Goal: Check status

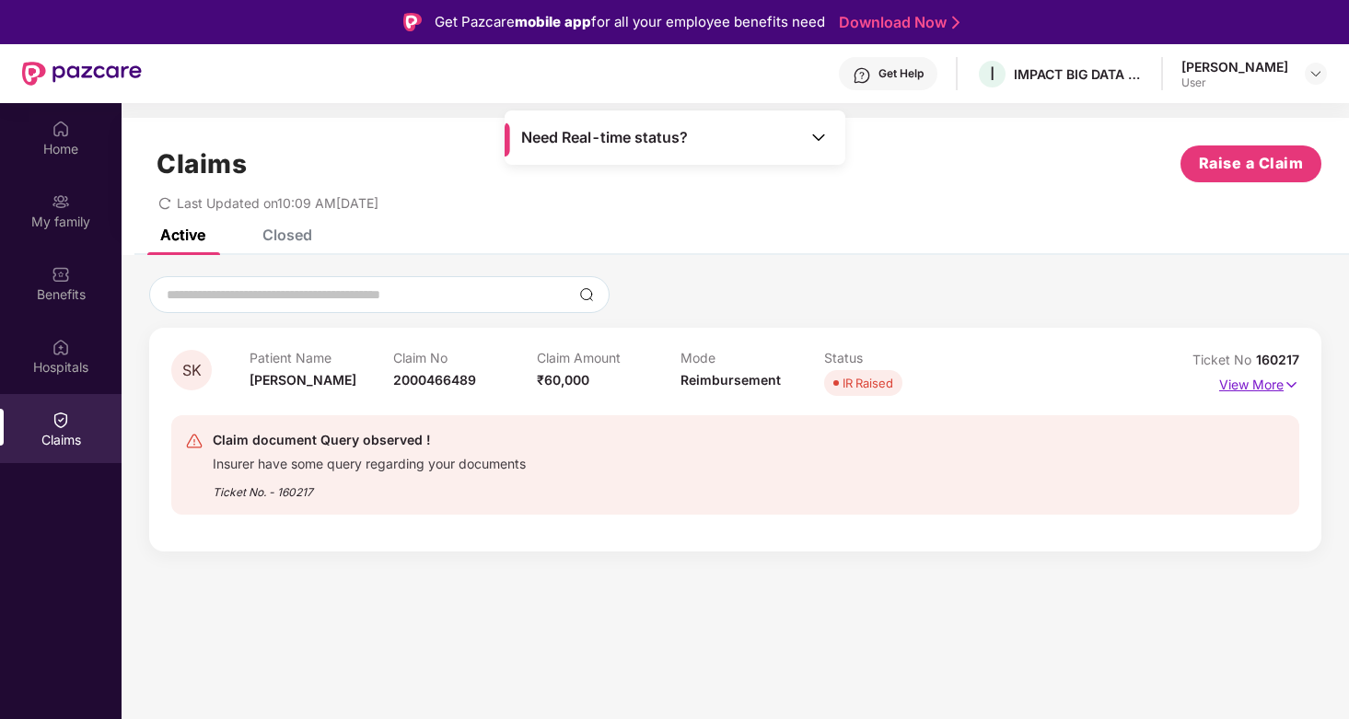
click at [1280, 387] on p "View More" at bounding box center [1259, 382] width 80 height 25
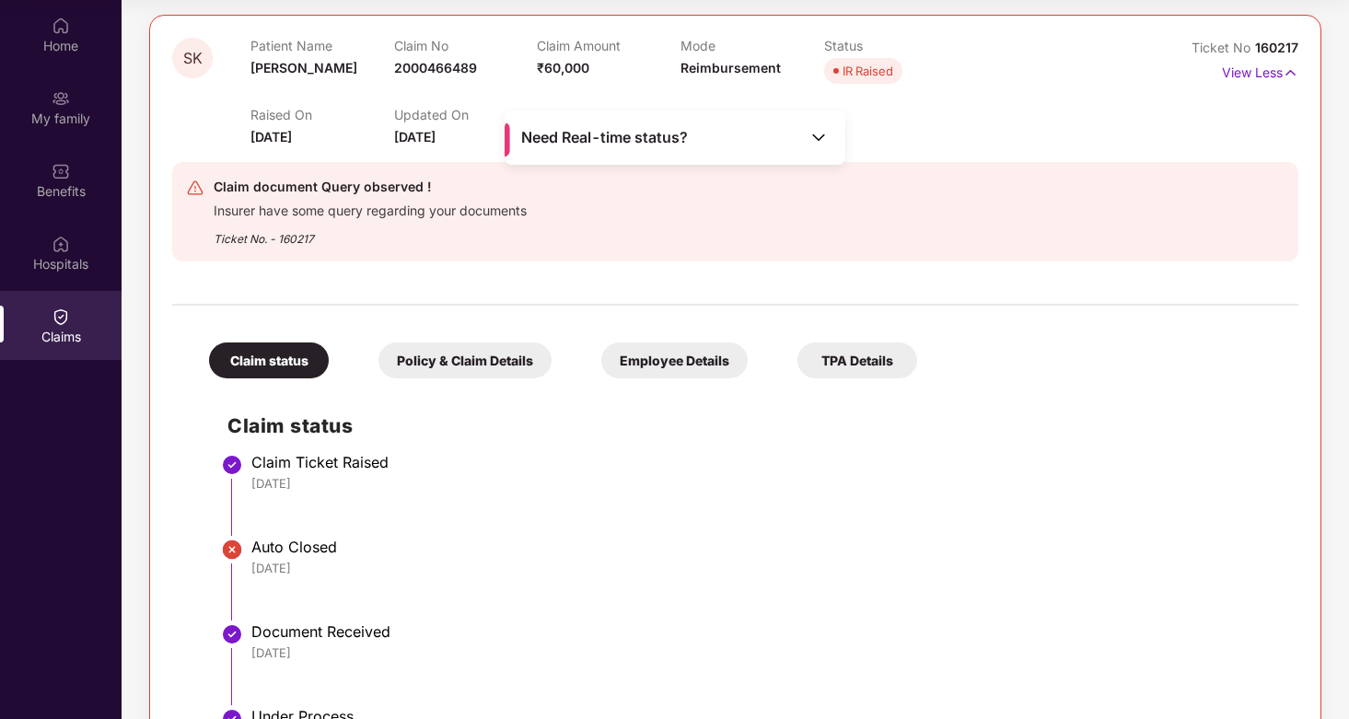
scroll to position [156, 0]
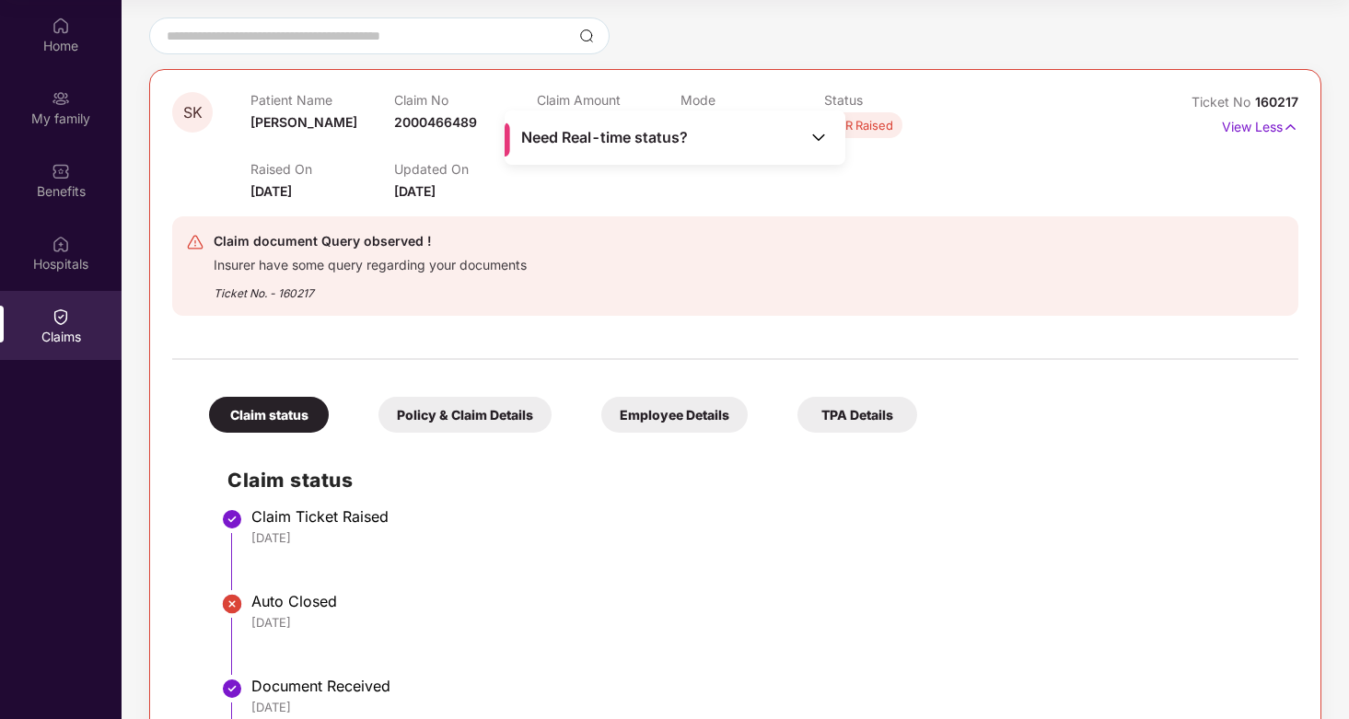
click at [454, 419] on div "Policy & Claim Details" at bounding box center [464, 415] width 173 height 36
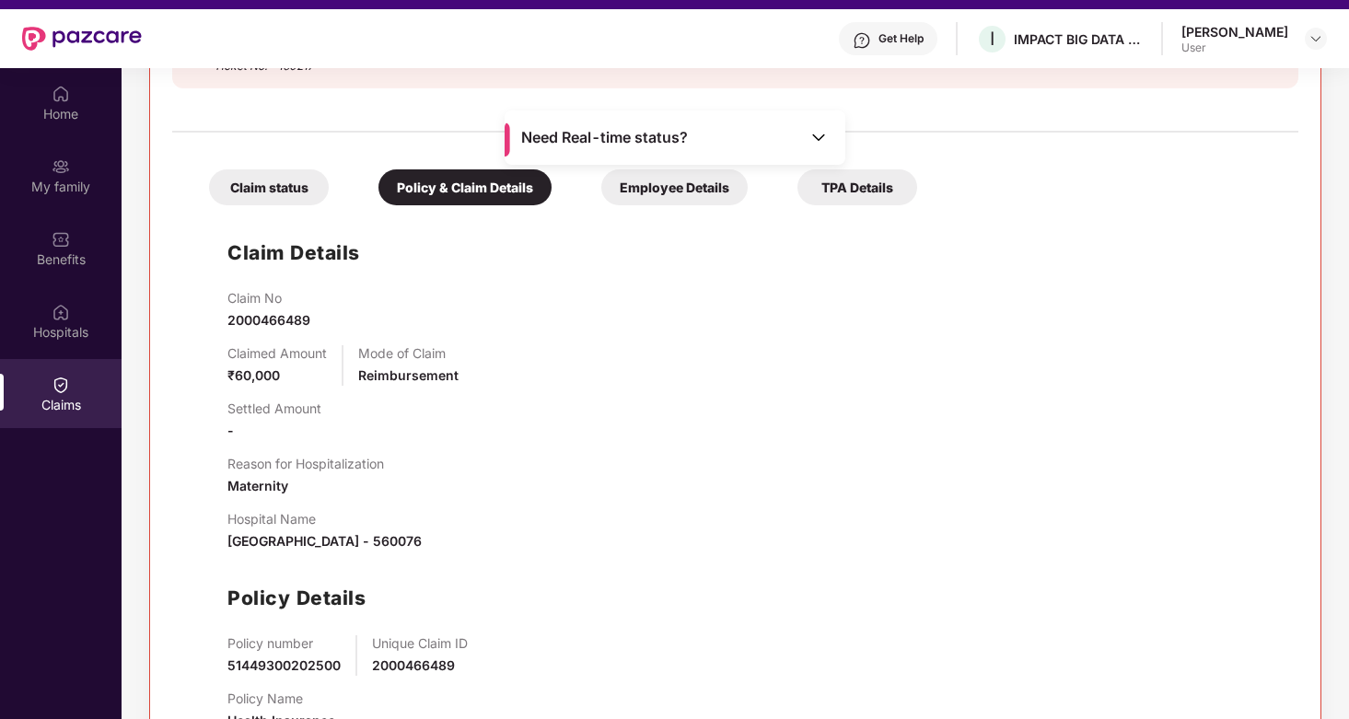
scroll to position [22, 0]
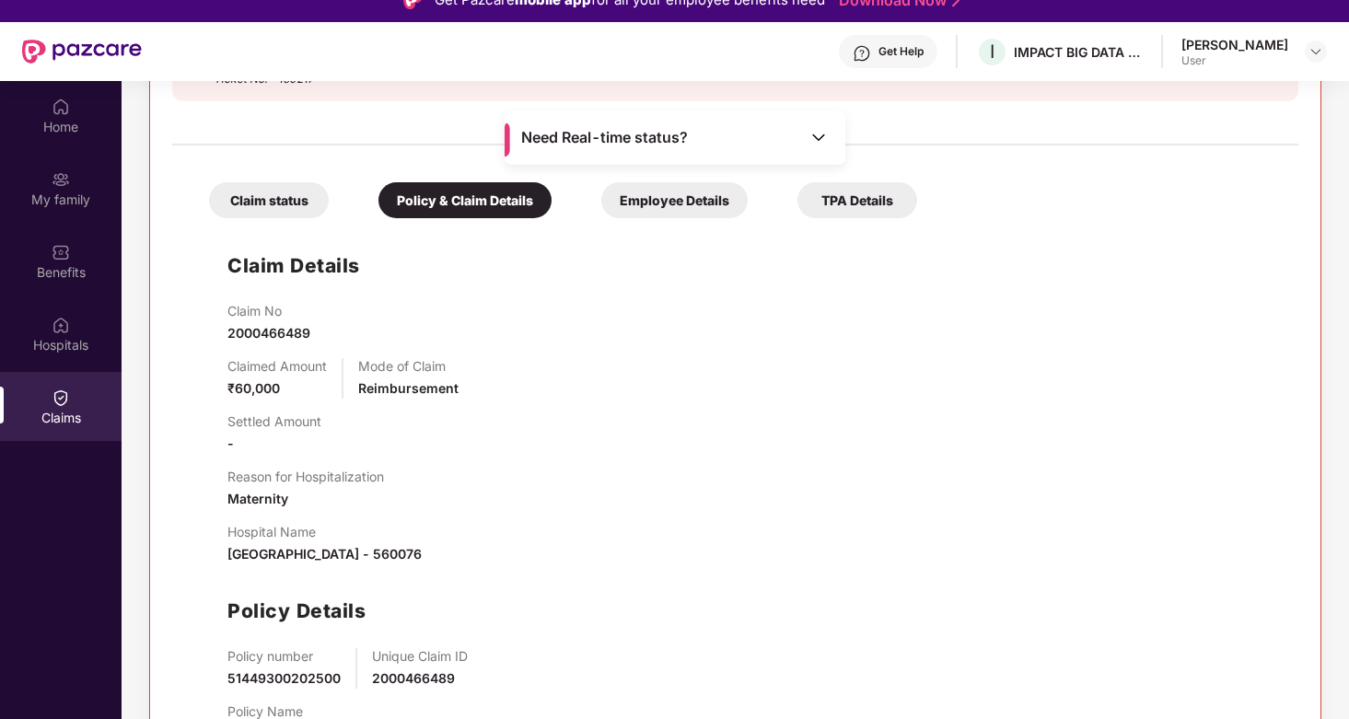
click at [657, 195] on div "Employee Details" at bounding box center [674, 200] width 146 height 36
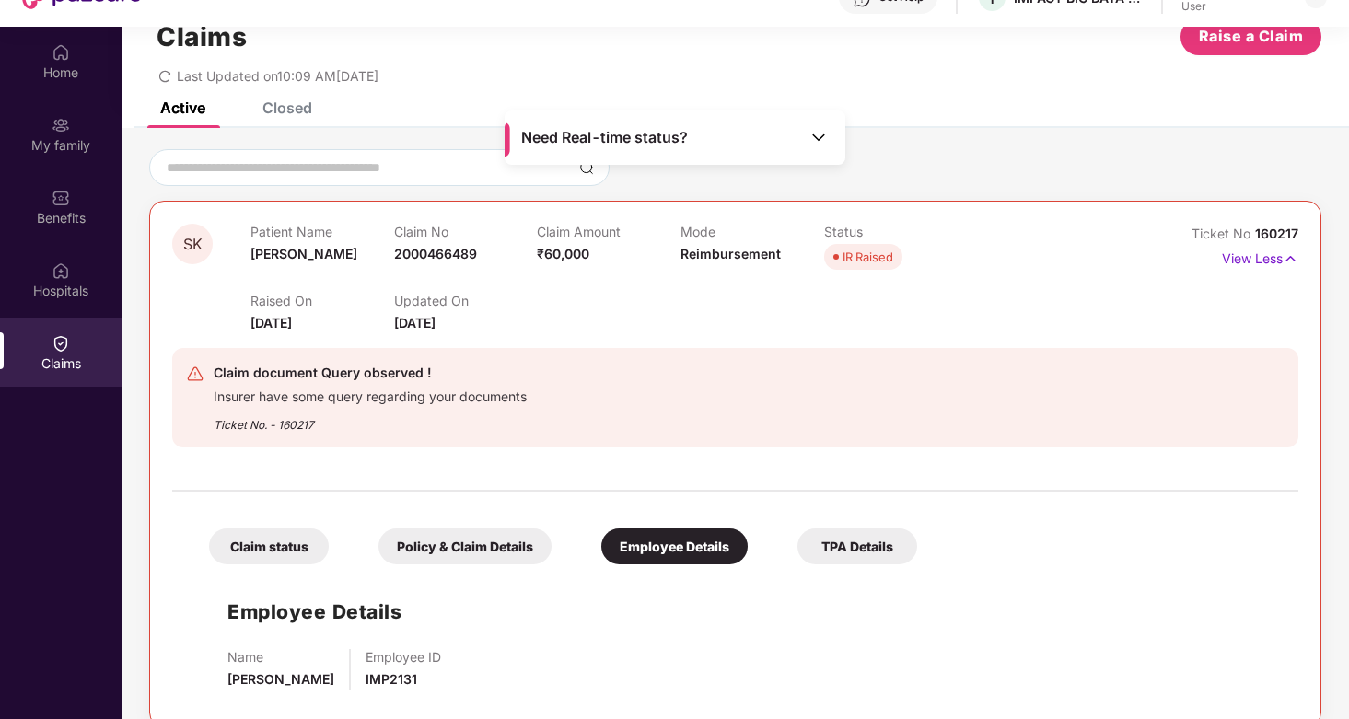
scroll to position [103, 0]
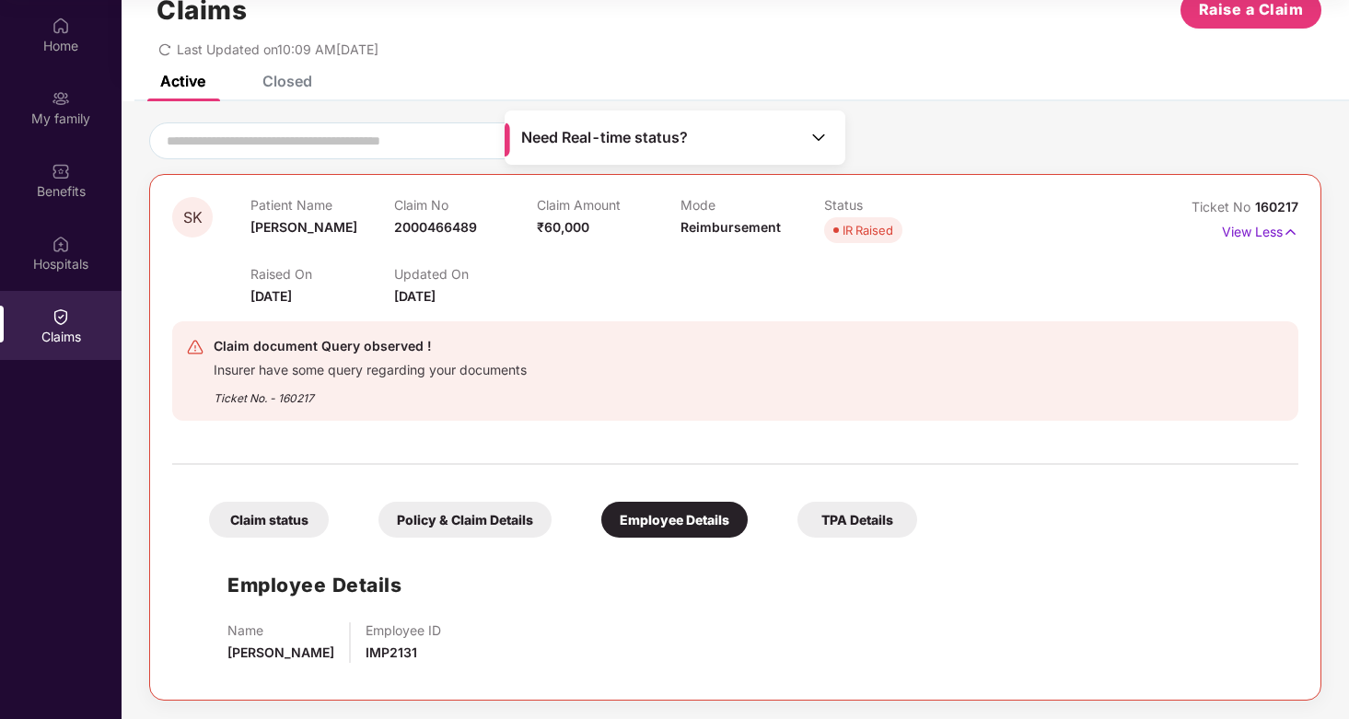
click at [852, 516] on div "TPA Details" at bounding box center [857, 520] width 120 height 36
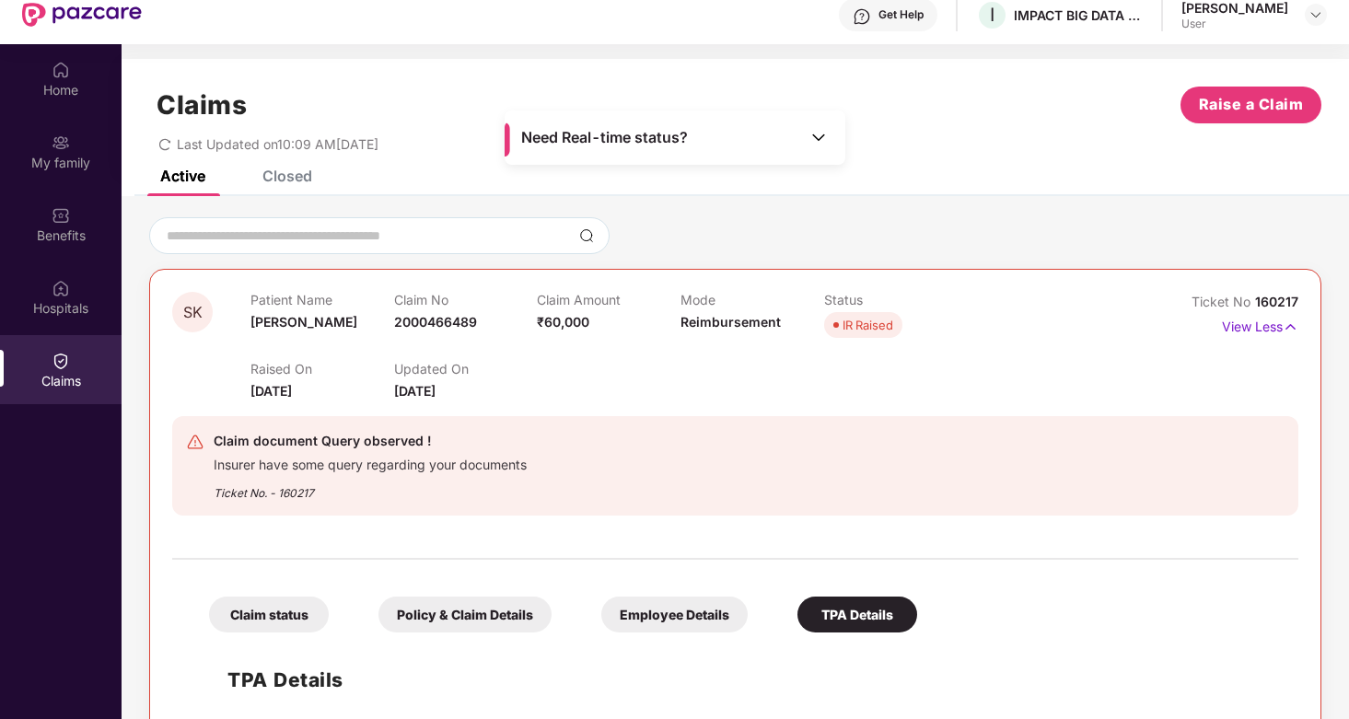
scroll to position [0, 0]
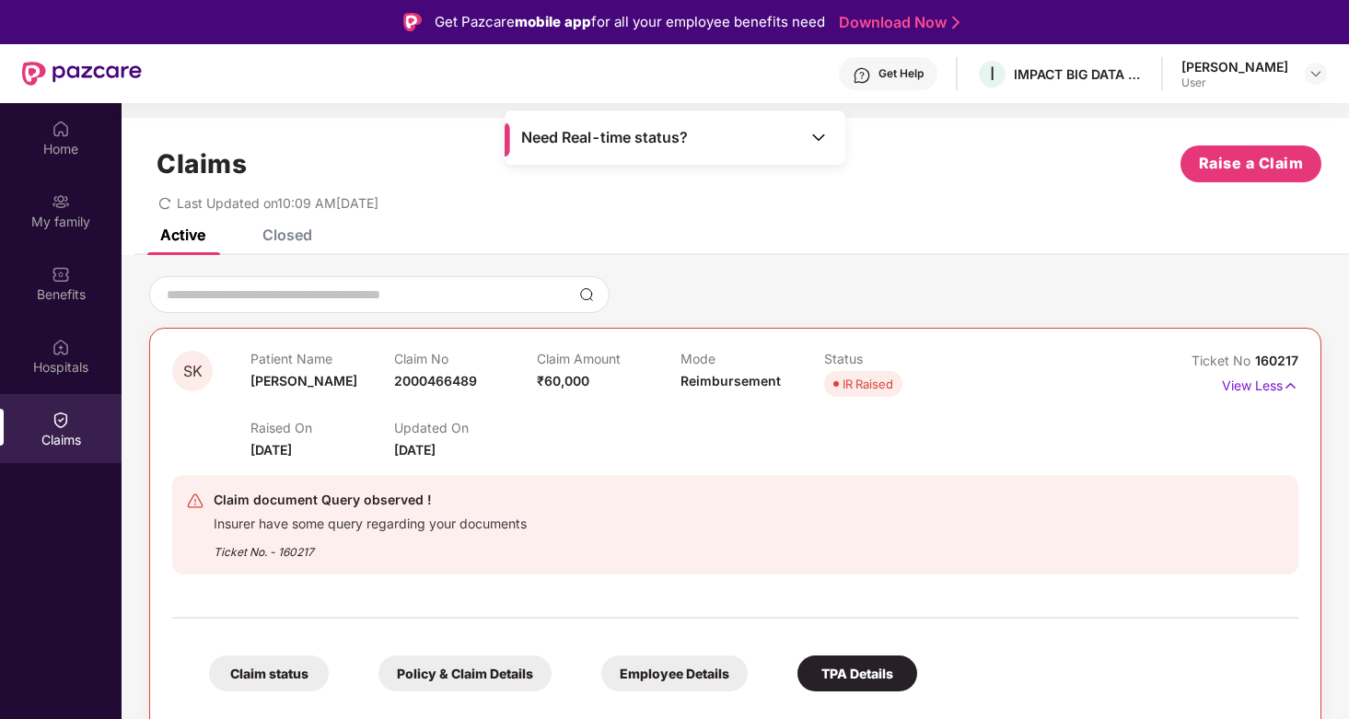
click at [293, 246] on div "Closed" at bounding box center [273, 235] width 77 height 41
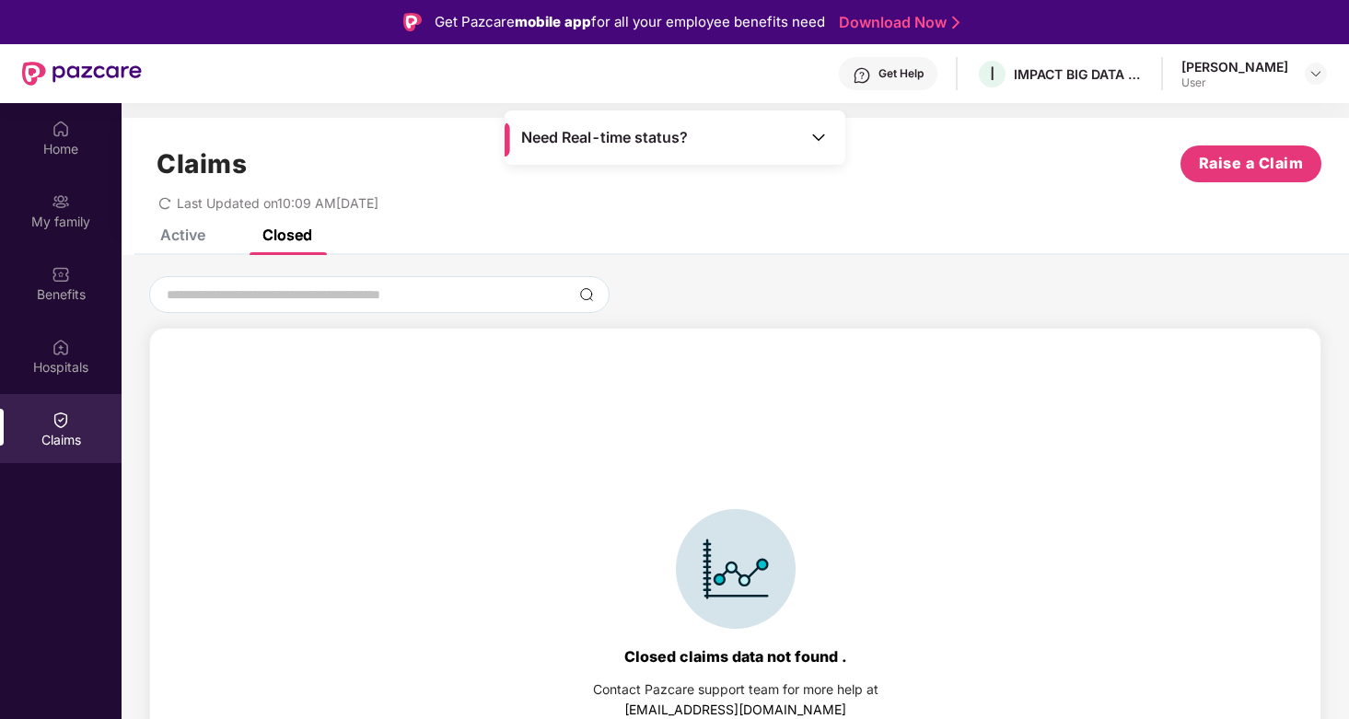
click at [197, 244] on div "Active" at bounding box center [169, 235] width 73 height 41
